Goal: Task Accomplishment & Management: Manage account settings

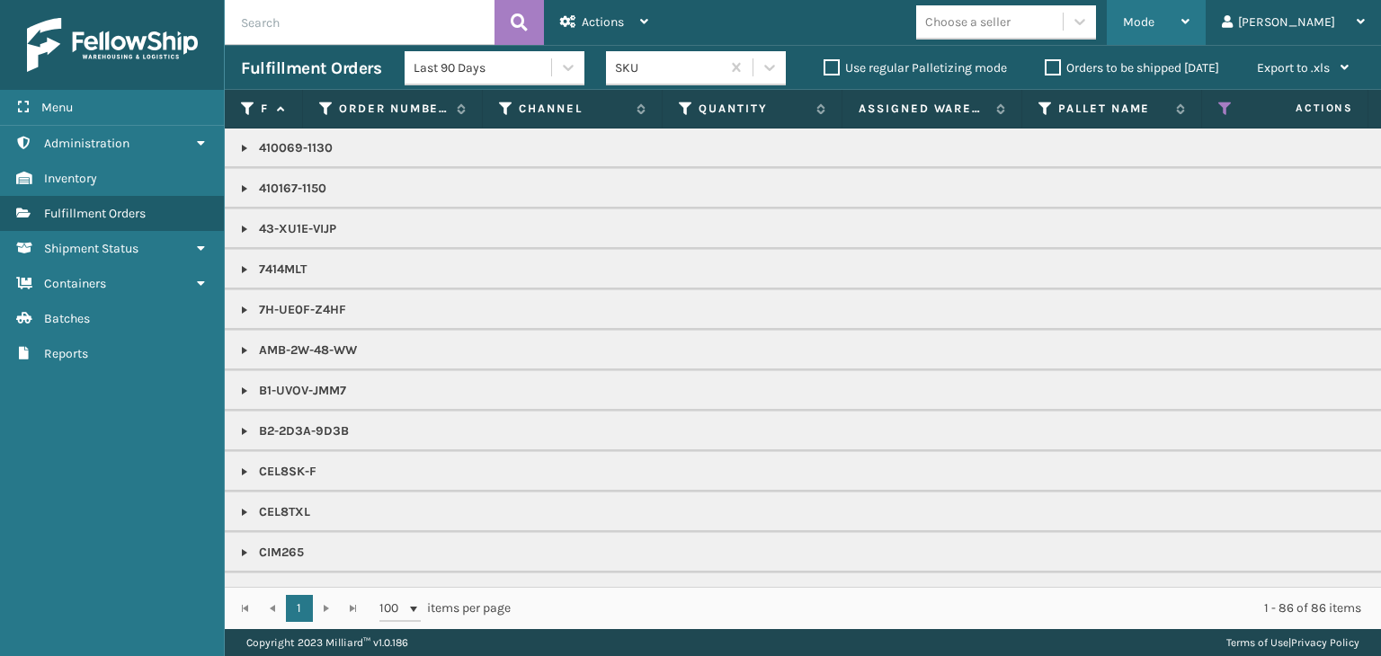
click at [1155, 25] on span "Mode" at bounding box center [1138, 21] width 31 height 15
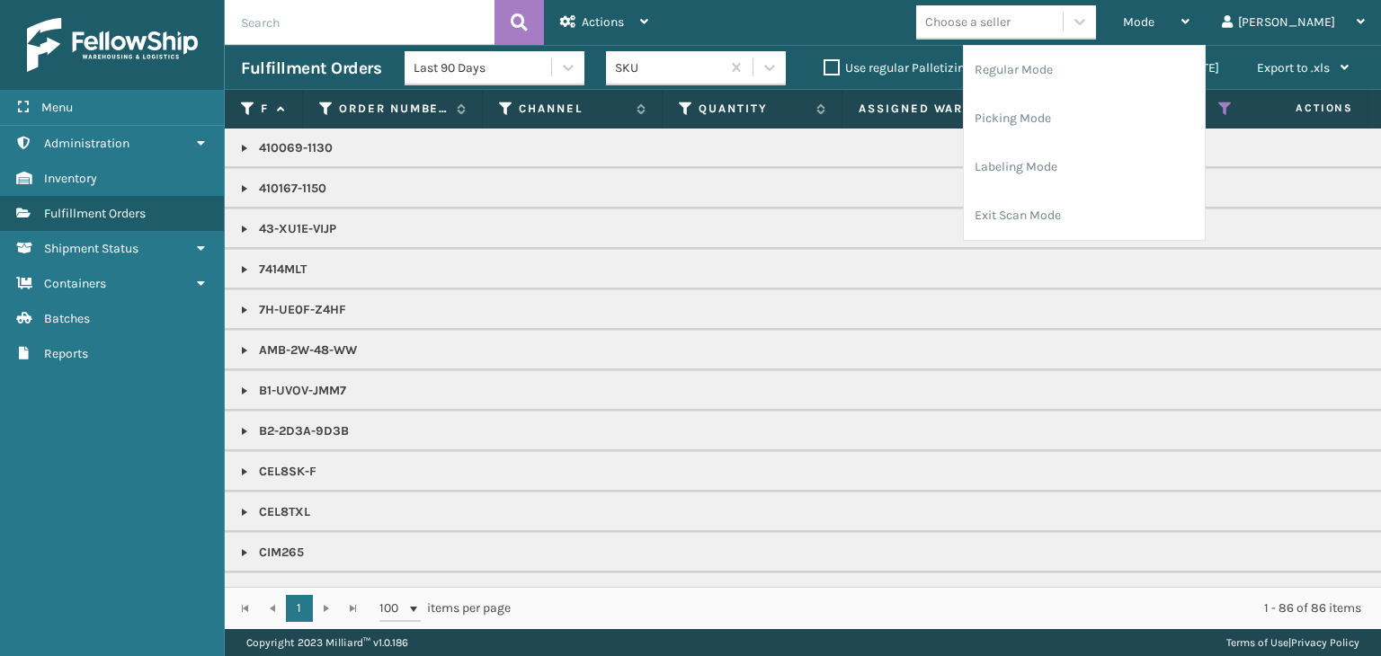
click at [736, 250] on td "7414MLT" at bounding box center [1386, 269] width 2322 height 40
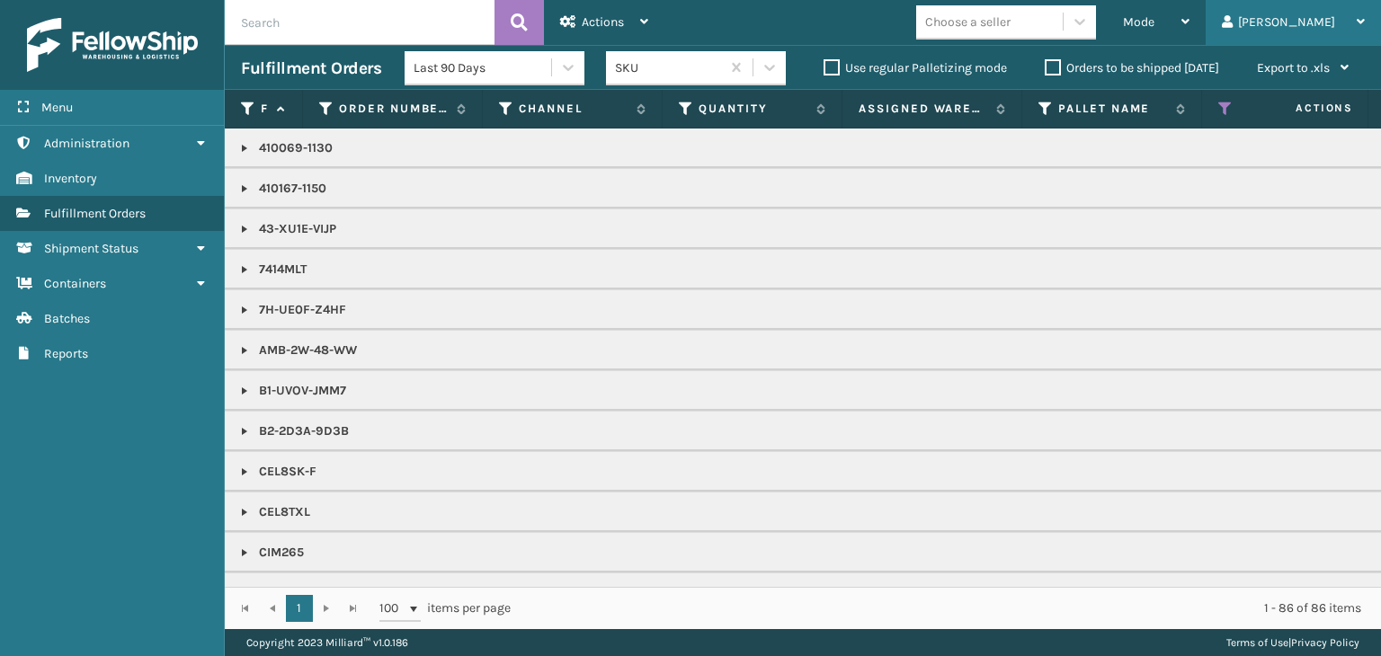
click at [1308, 22] on div "[PERSON_NAME]" at bounding box center [1293, 22] width 143 height 45
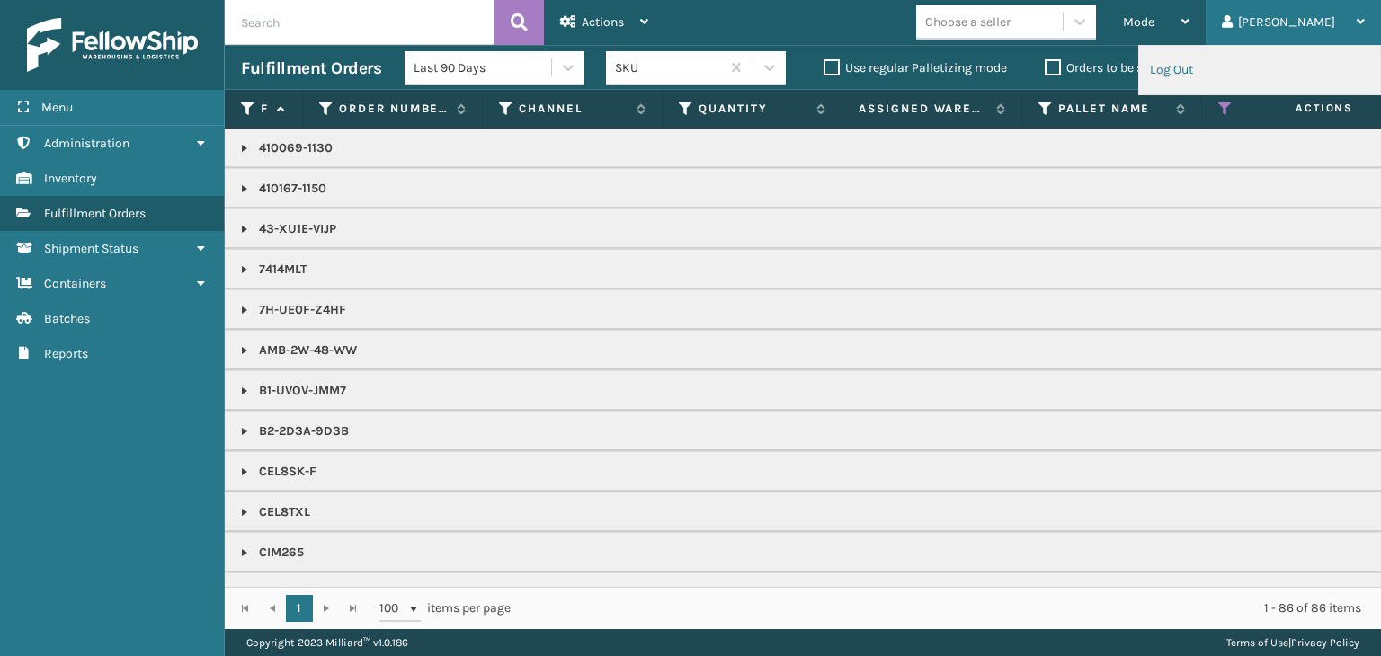
click at [1206, 58] on li "Log Out" at bounding box center [1259, 70] width 241 height 49
